Goal: Task Accomplishment & Management: Use online tool/utility

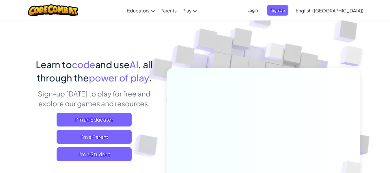
scroll to position [23, 0]
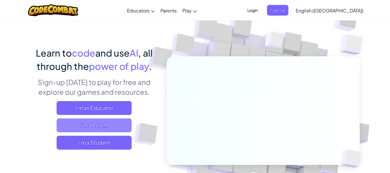
click at [97, 126] on span "I'm a Parent" at bounding box center [94, 125] width 75 height 14
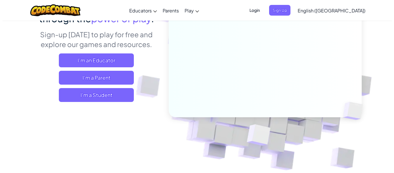
scroll to position [64, 0]
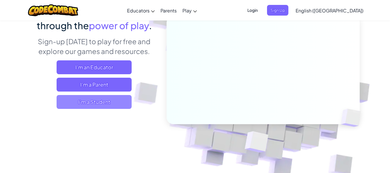
click at [90, 105] on span "I'm a Student" at bounding box center [94, 102] width 75 height 14
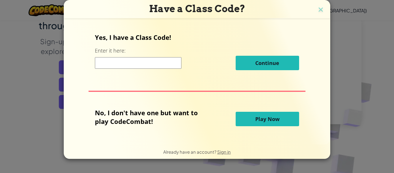
click at [269, 116] on span "Play Now" at bounding box center [267, 118] width 24 height 7
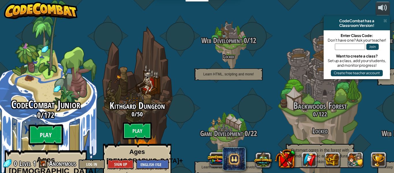
click at [44, 124] on btn "Play" at bounding box center [46, 134] width 35 height 21
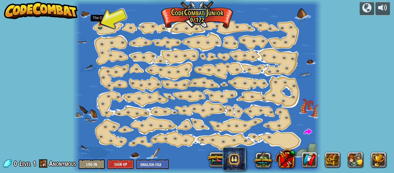
click at [102, 24] on img at bounding box center [99, 18] width 5 height 13
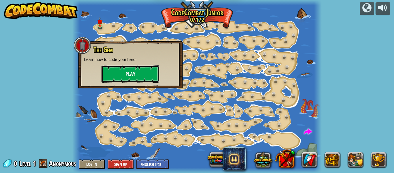
click at [125, 72] on button "Play" at bounding box center [131, 73] width 58 height 17
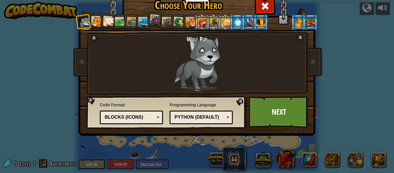
click at [151, 116] on div "Blocks (Icons)" at bounding box center [130, 117] width 50 height 7
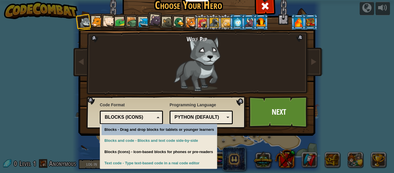
click at [151, 116] on div "Blocks (Icons)" at bounding box center [130, 117] width 50 height 7
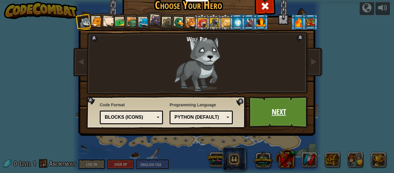
click at [259, 115] on link "Next" at bounding box center [279, 112] width 60 height 32
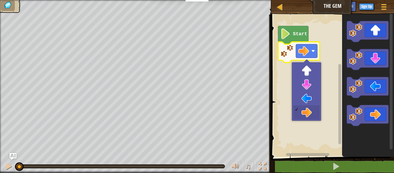
click at [304, 52] on image "Blockly Workspace" at bounding box center [303, 51] width 11 height 11
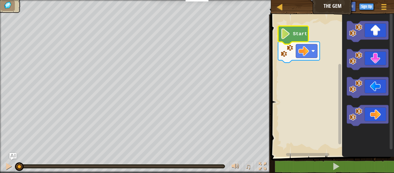
click at [301, 36] on text "Start" at bounding box center [300, 33] width 14 height 5
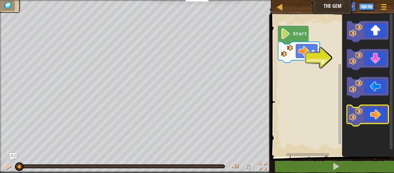
click at [371, 111] on icon "Blockly Workspace" at bounding box center [368, 115] width 42 height 21
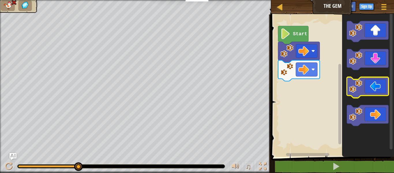
click at [371, 89] on icon "Blockly Workspace" at bounding box center [368, 87] width 42 height 21
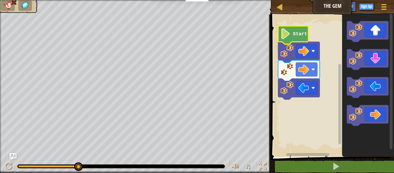
click at [289, 37] on image "Blockly Workspace" at bounding box center [285, 33] width 10 height 11
click at [305, 85] on image "Blockly Workspace" at bounding box center [303, 87] width 11 height 11
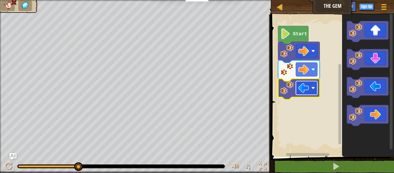
click at [305, 85] on image "Blockly Workspace" at bounding box center [303, 87] width 11 height 11
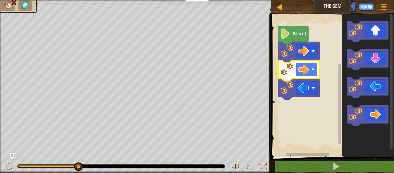
click at [311, 68] on image "Blockly Workspace" at bounding box center [312, 68] width 3 height 3
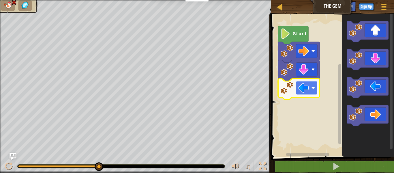
click at [313, 88] on image "Blockly Workspace" at bounding box center [312, 87] width 3 height 3
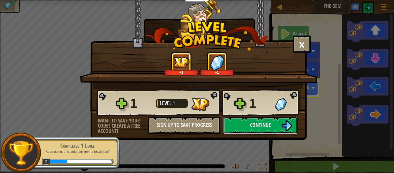
click at [273, 122] on button "Continue" at bounding box center [260, 125] width 74 height 17
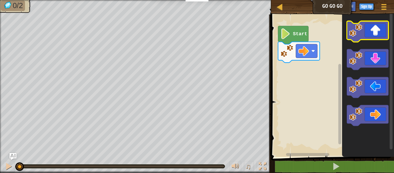
click at [373, 26] on icon "Blockly Workspace" at bounding box center [368, 31] width 42 height 21
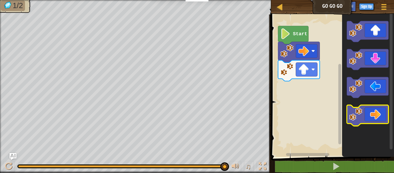
click at [374, 111] on icon "Blockly Workspace" at bounding box center [368, 115] width 42 height 21
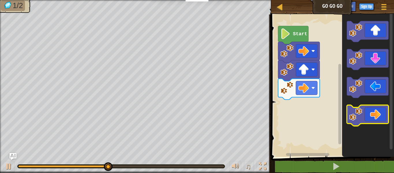
click at [371, 120] on icon "Blockly Workspace" at bounding box center [368, 115] width 42 height 21
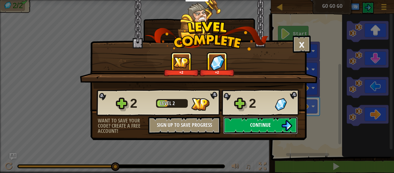
click at [249, 127] on button "Continue" at bounding box center [260, 125] width 74 height 17
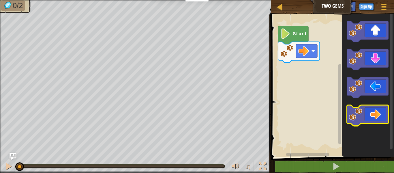
click at [371, 119] on icon "Blockly Workspace" at bounding box center [368, 115] width 42 height 21
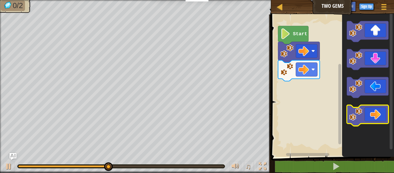
click at [371, 119] on icon "Blockly Workspace" at bounding box center [368, 115] width 42 height 21
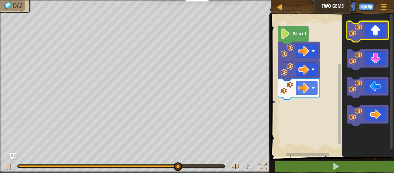
click at [372, 35] on icon "Blockly Workspace" at bounding box center [368, 31] width 42 height 21
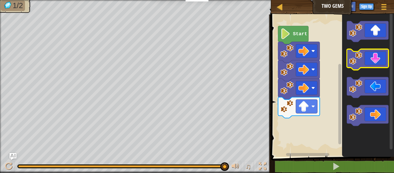
click at [370, 64] on icon "Blockly Workspace" at bounding box center [368, 59] width 42 height 21
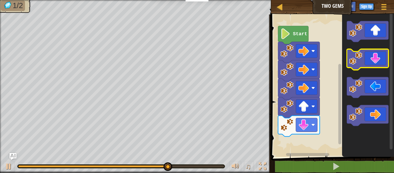
click at [370, 64] on icon "Blockly Workspace" at bounding box center [368, 59] width 42 height 21
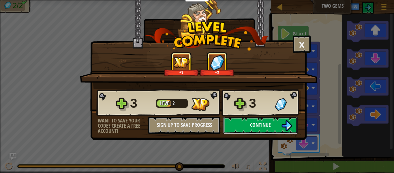
click at [266, 123] on span "Continue" at bounding box center [260, 124] width 21 height 7
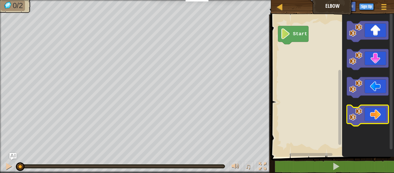
click at [373, 117] on icon "Blockly Workspace" at bounding box center [368, 115] width 42 height 21
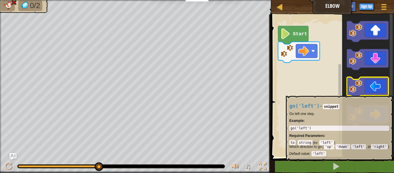
click at [372, 93] on icon "Blockly Workspace" at bounding box center [368, 87] width 42 height 21
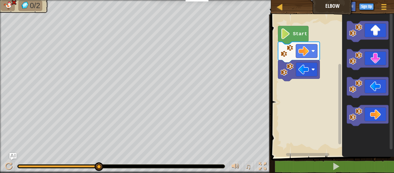
click at [287, 40] on icon "Blockly Workspace" at bounding box center [293, 35] width 30 height 18
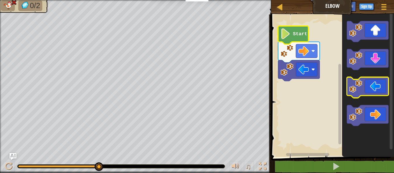
click at [362, 90] on icon "Blockly Workspace" at bounding box center [368, 87] width 42 height 21
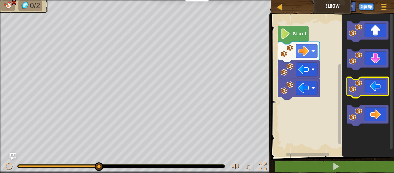
click at [362, 90] on icon "Blockly Workspace" at bounding box center [368, 87] width 42 height 21
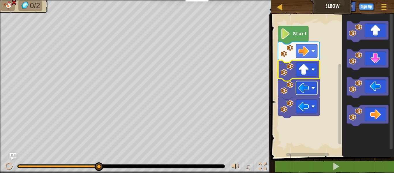
click at [308, 91] on image "Blockly Workspace" at bounding box center [303, 87] width 11 height 11
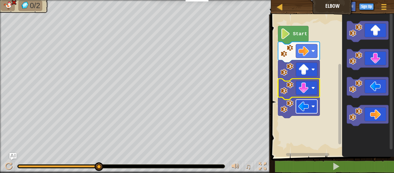
click at [313, 109] on rect "Blockly Workspace" at bounding box center [306, 107] width 21 height 14
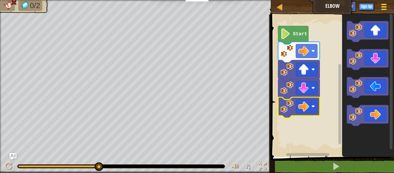
click at [380, 6] on button "Game Menu" at bounding box center [383, 8] width 15 height 14
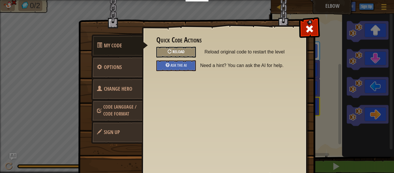
click at [172, 52] on span "Reload" at bounding box center [178, 51] width 12 height 5
